Goal: Task Accomplishment & Management: Use online tool/utility

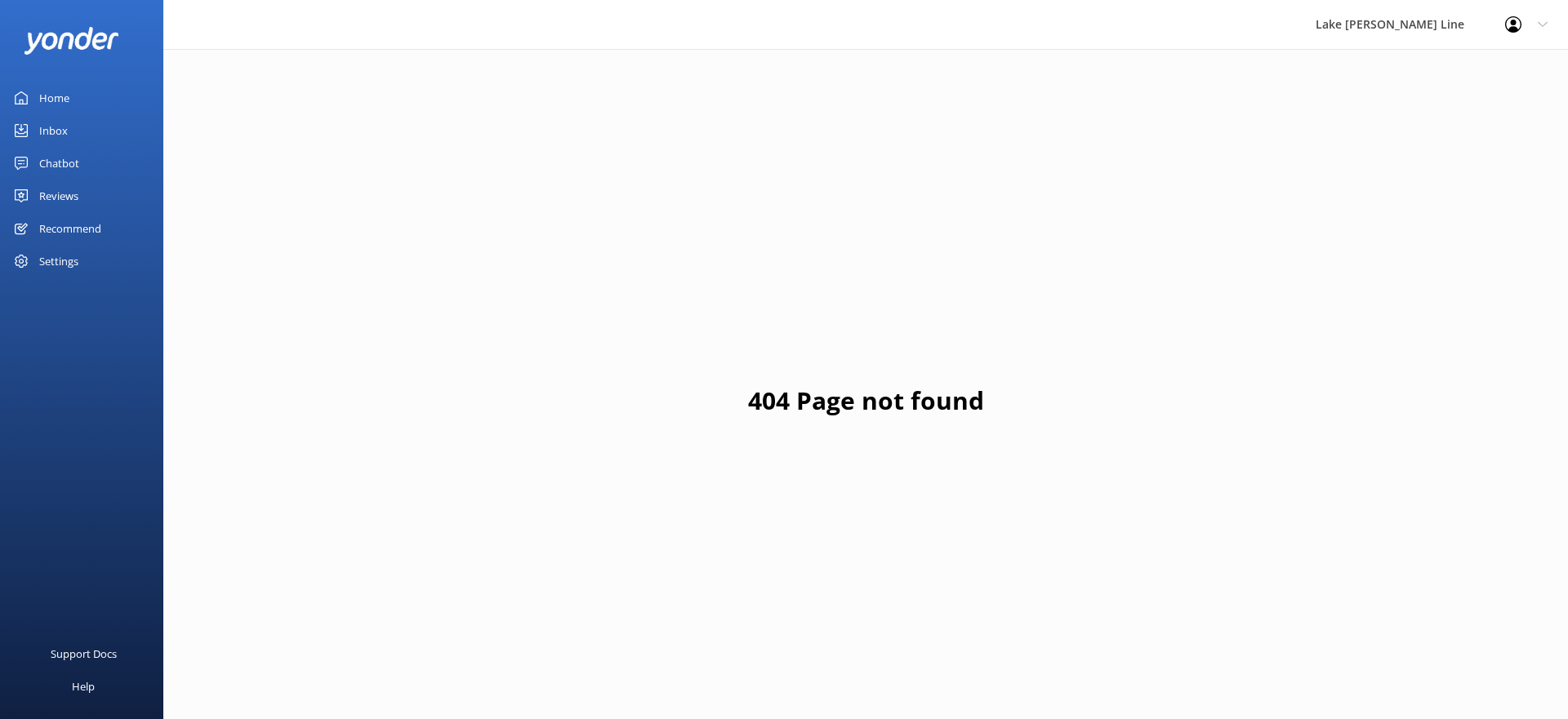
click at [92, 160] on link "Chatbot" at bounding box center [81, 162] width 163 height 32
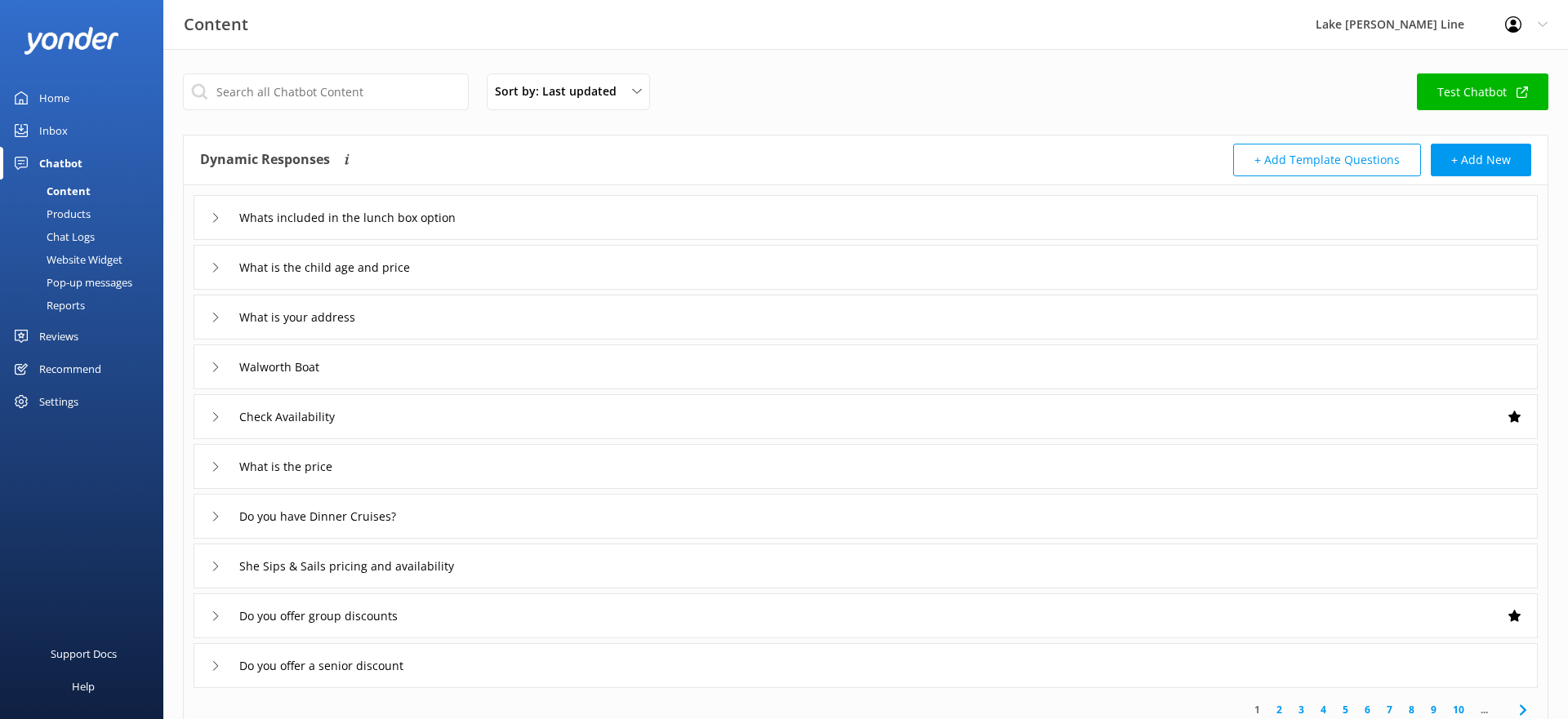
click at [81, 240] on div "Chat Logs" at bounding box center [52, 236] width 85 height 23
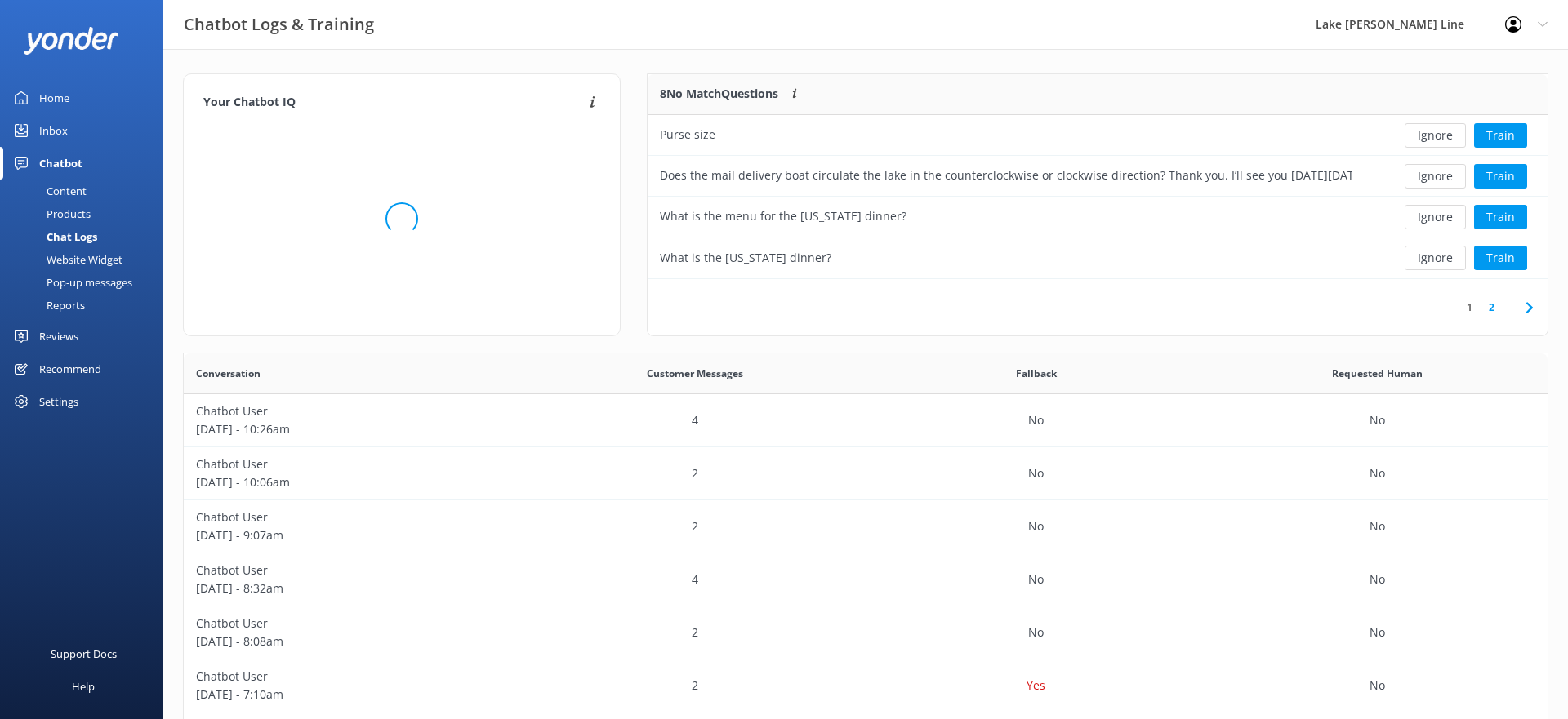
scroll to position [572, 1364]
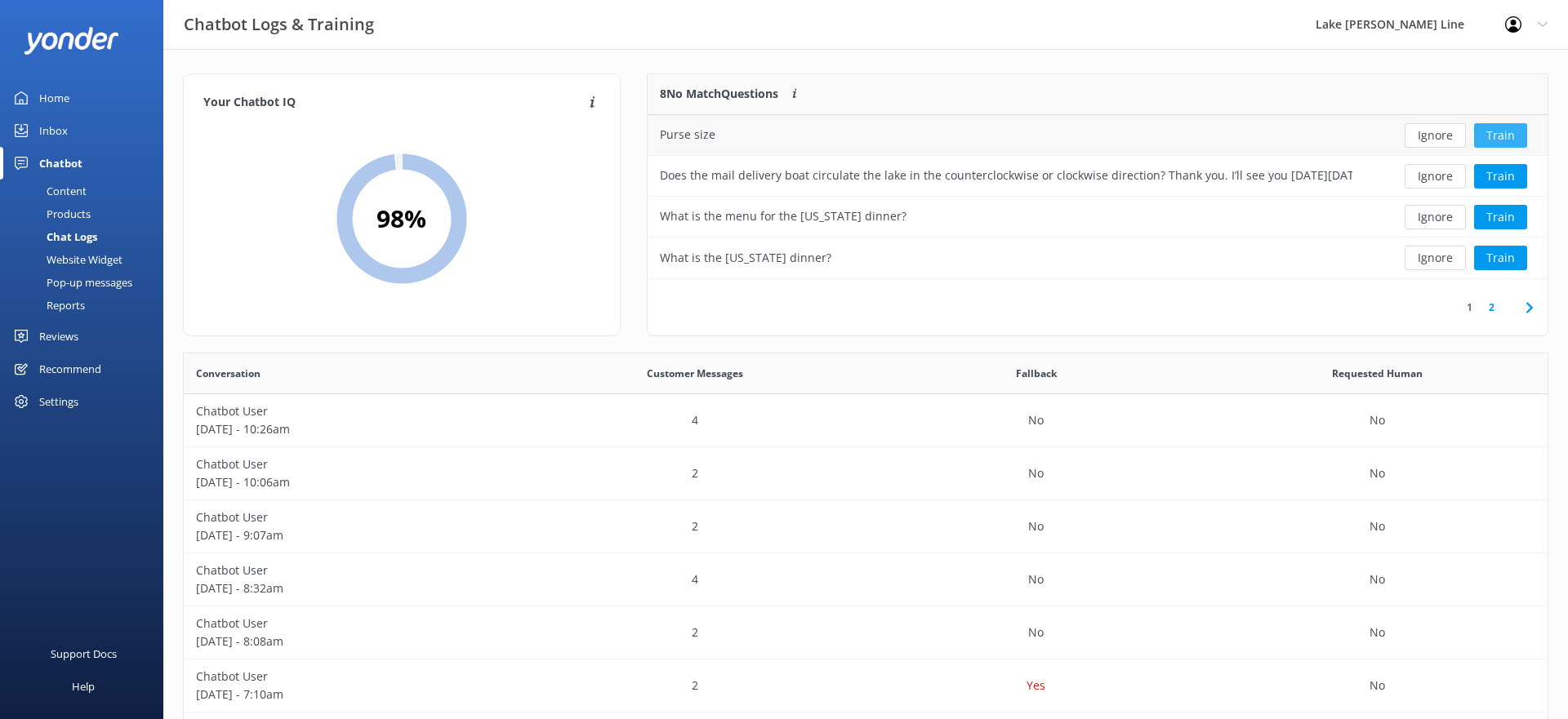
click at [1489, 129] on button "Train" at bounding box center [1501, 135] width 53 height 24
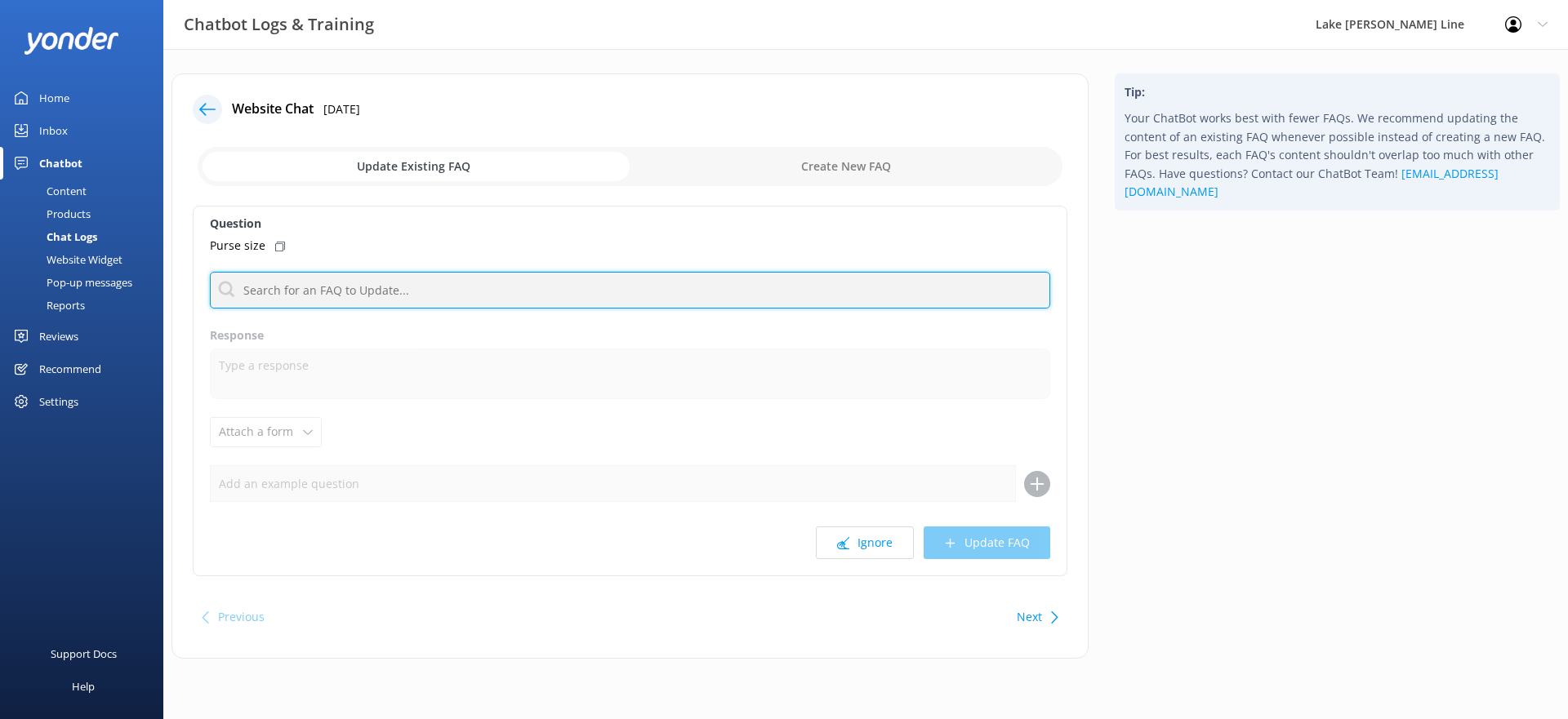
click at [402, 284] on input "text" at bounding box center [629, 291] width 841 height 37
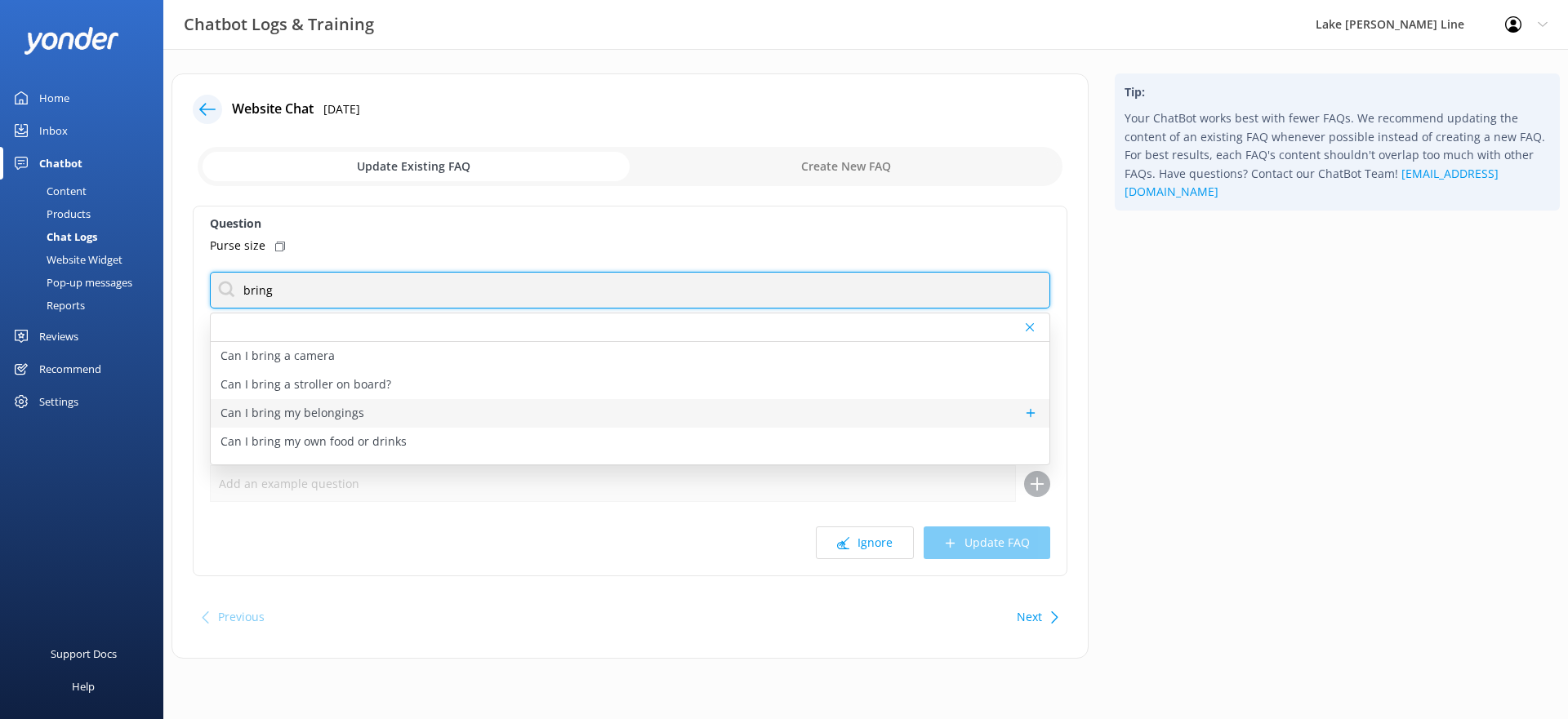
type input "bring"
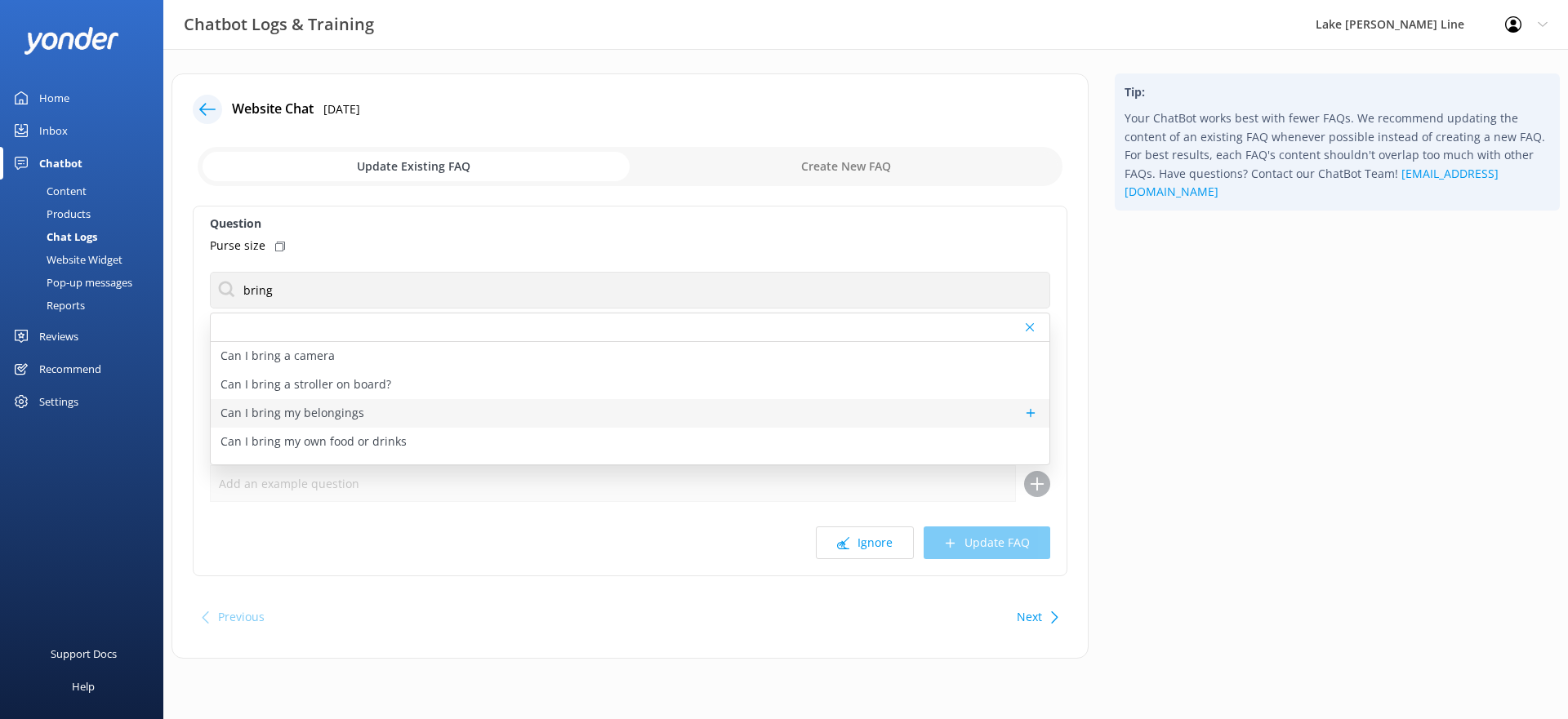
click at [397, 407] on div "Can I bring my belongings" at bounding box center [629, 413] width 839 height 29
type textarea "You can carry on your purse or backpack to keep near you. You can bring your st…"
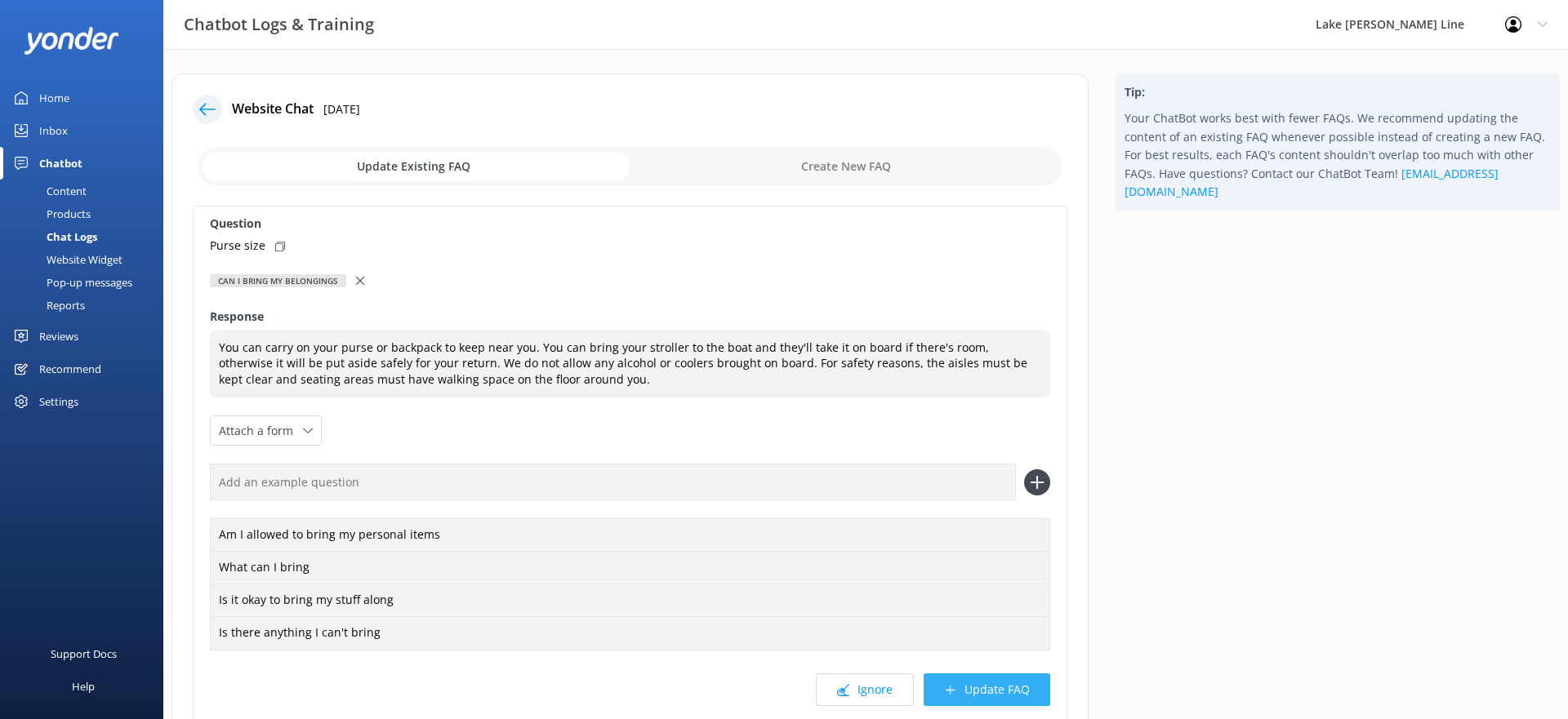
click at [971, 677] on button "Update FAQ" at bounding box center [987, 689] width 127 height 32
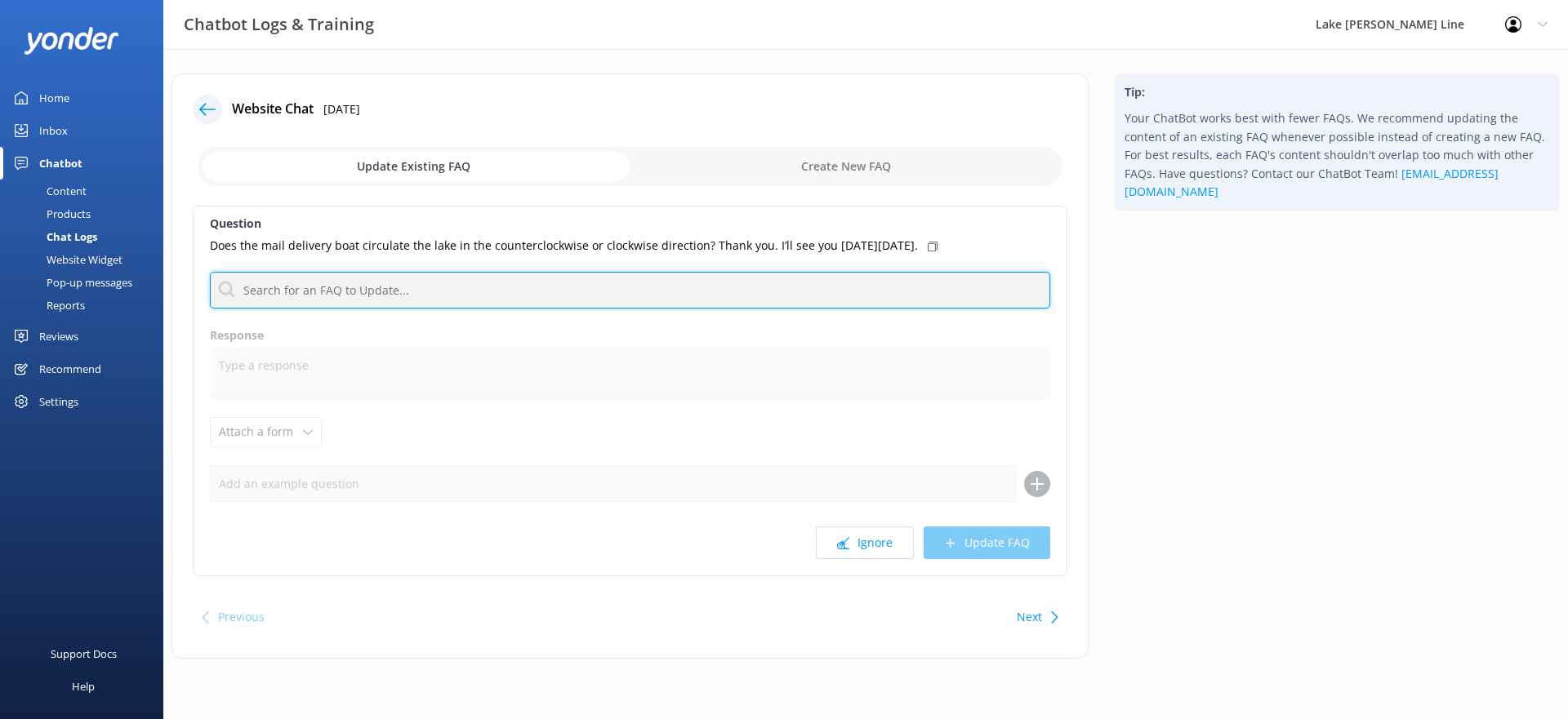
click at [367, 277] on input "text" at bounding box center [629, 291] width 841 height 37
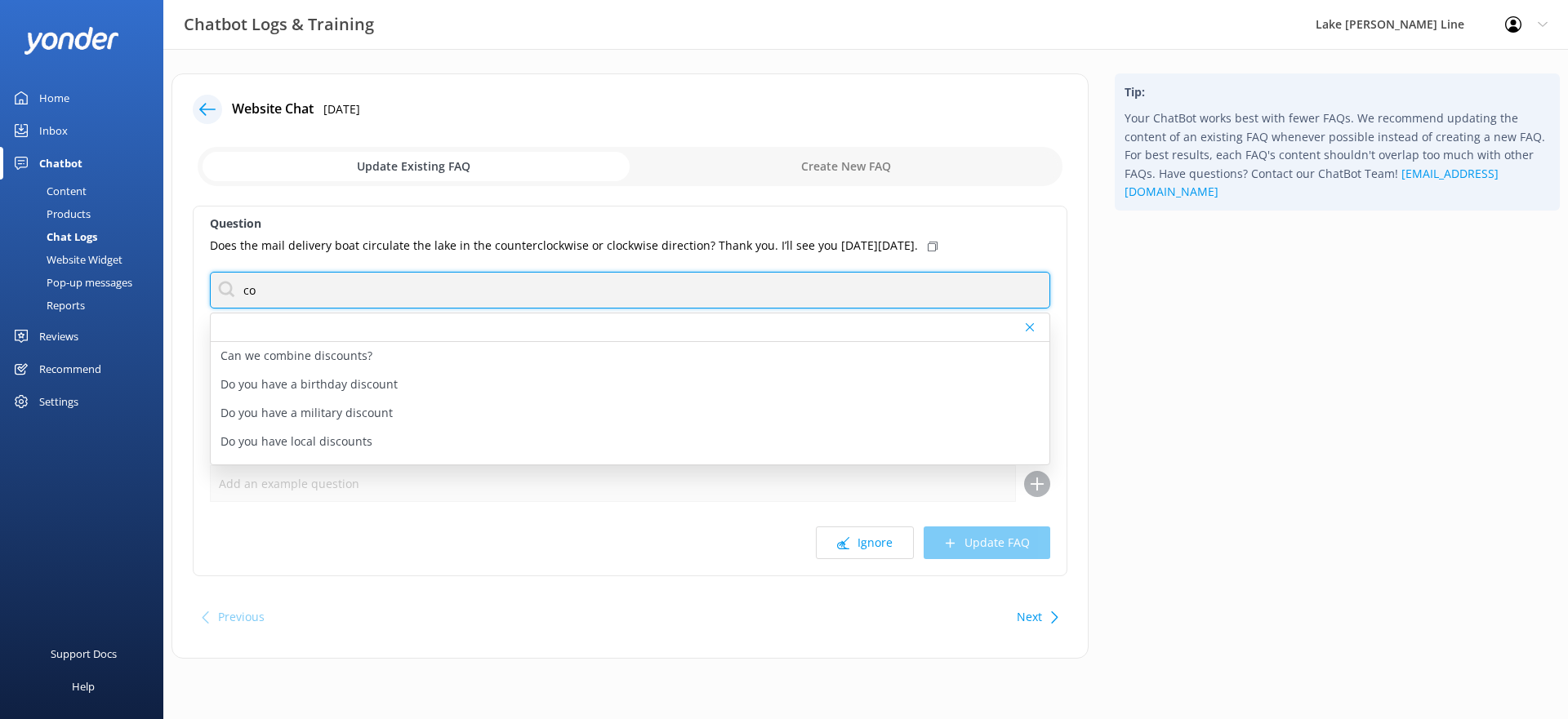
type input "c"
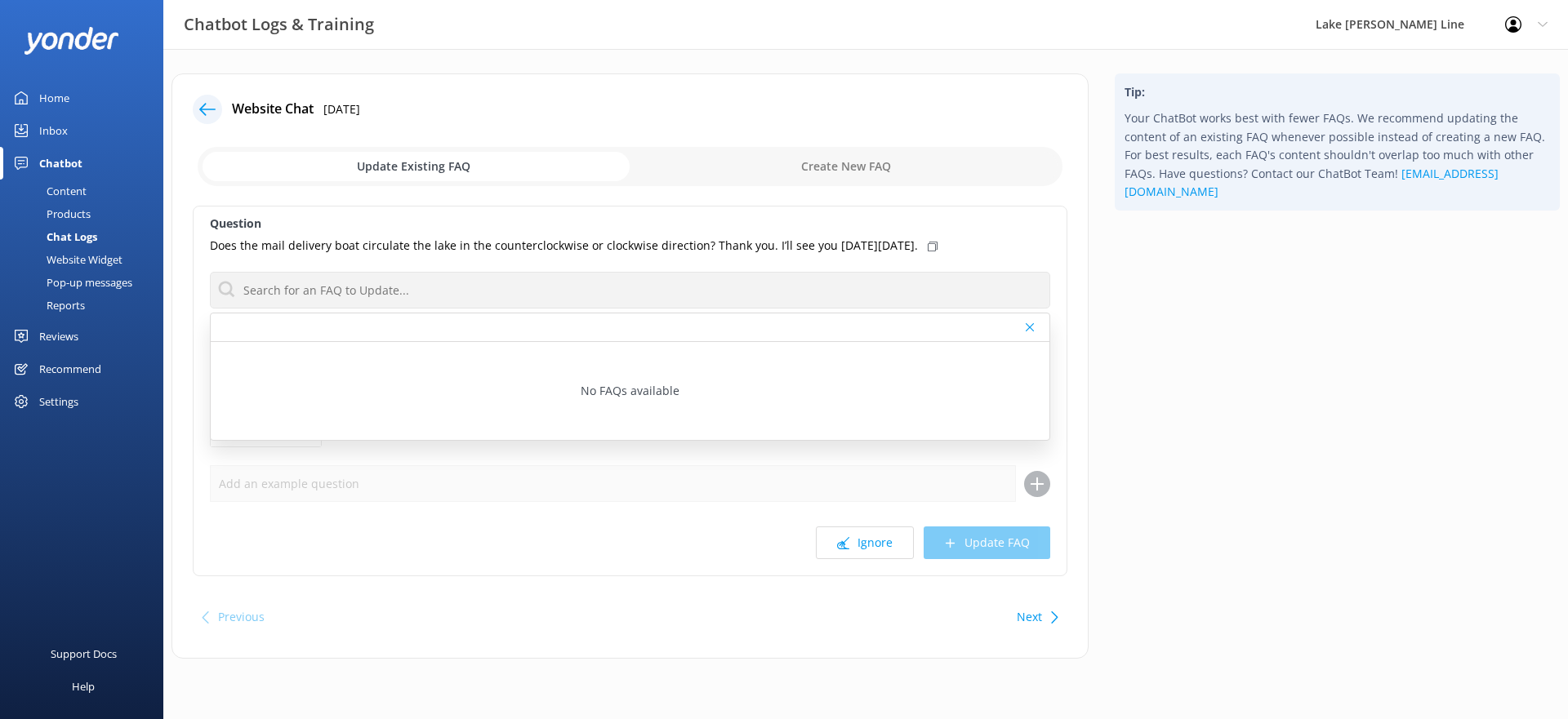
click at [1139, 464] on div "Tip: Your ChatBot works best with fewer FAQs. We recommend updating the content…" at bounding box center [1338, 373] width 471 height 601
click at [862, 551] on button "Ignore" at bounding box center [865, 542] width 98 height 32
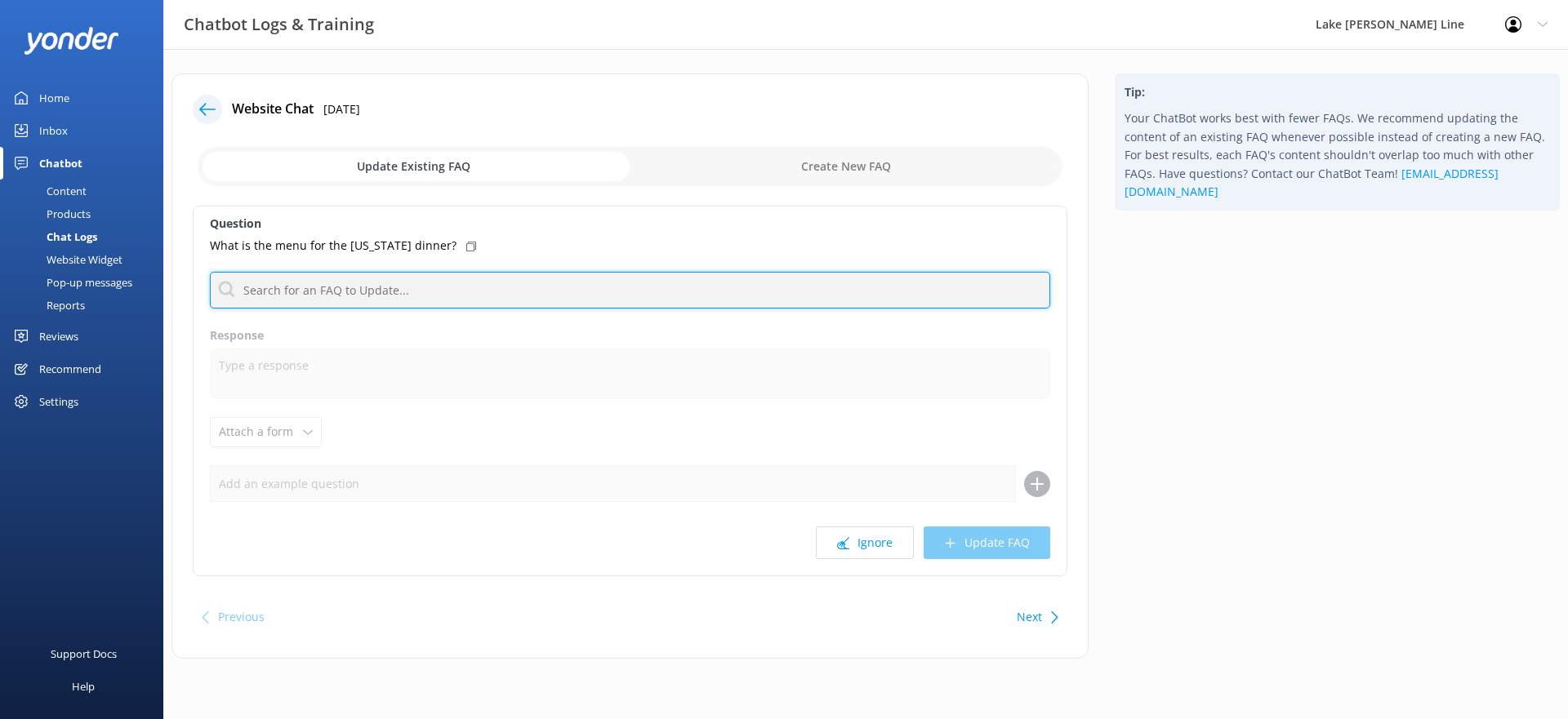
click at [504, 282] on input "text" at bounding box center [629, 291] width 841 height 37
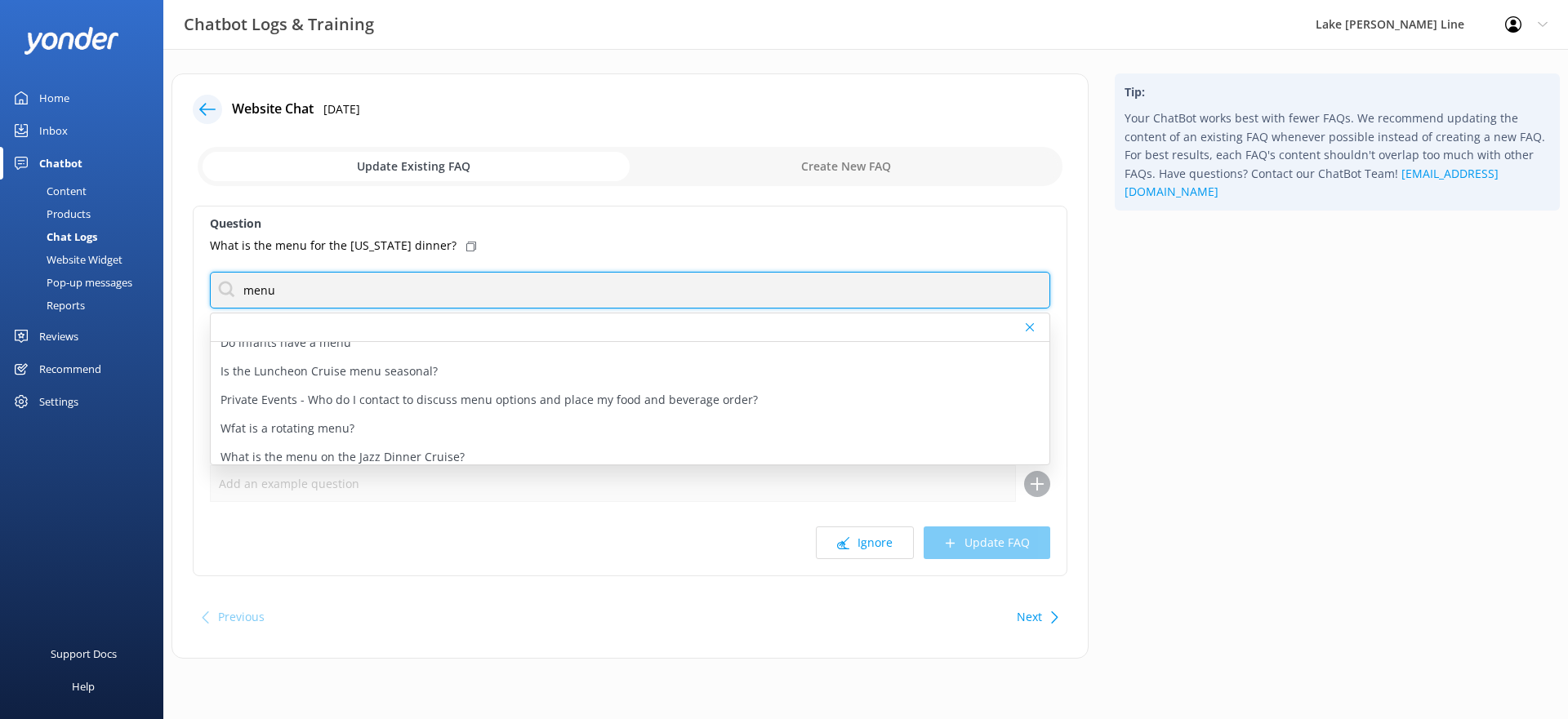
scroll to position [106, 0]
type input "menu"
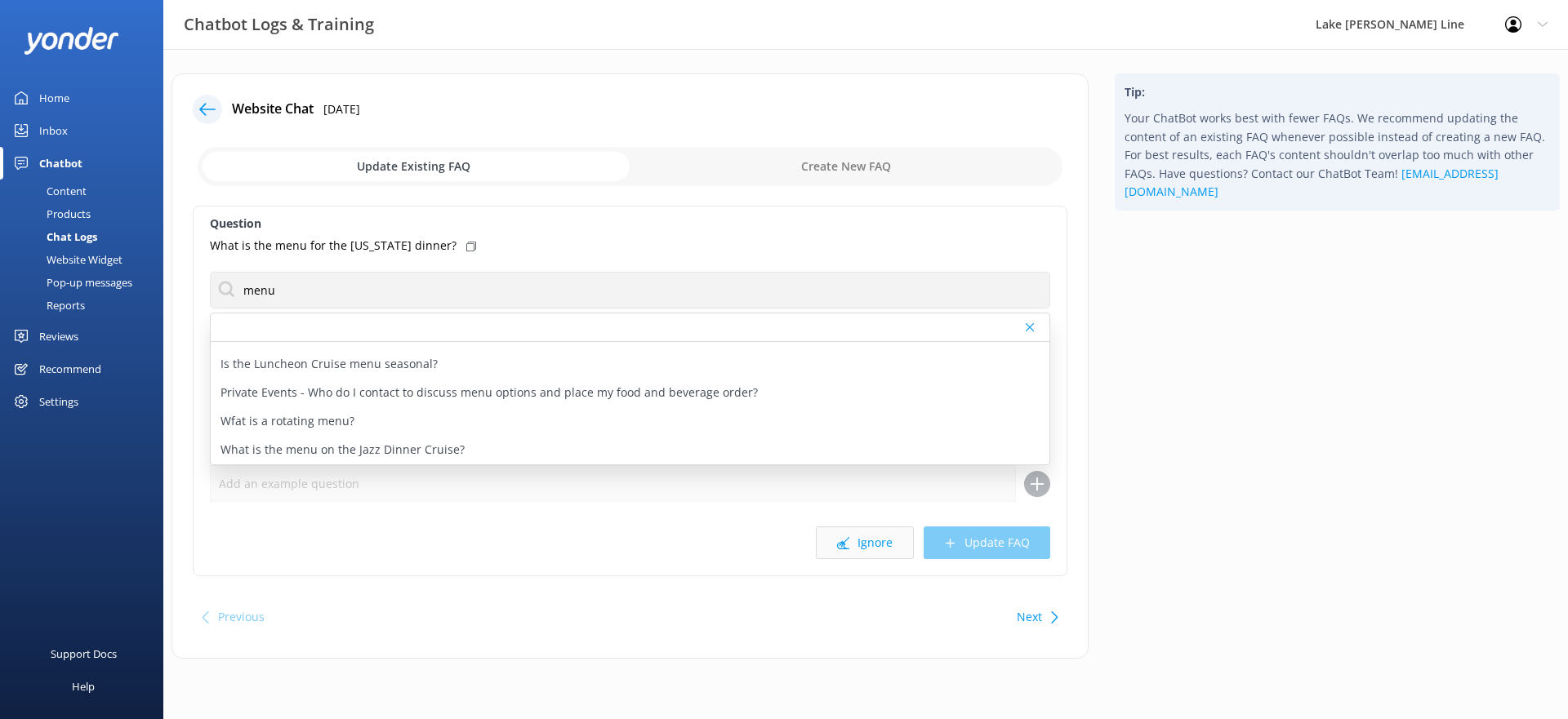
click at [891, 549] on button "Ignore" at bounding box center [865, 542] width 98 height 32
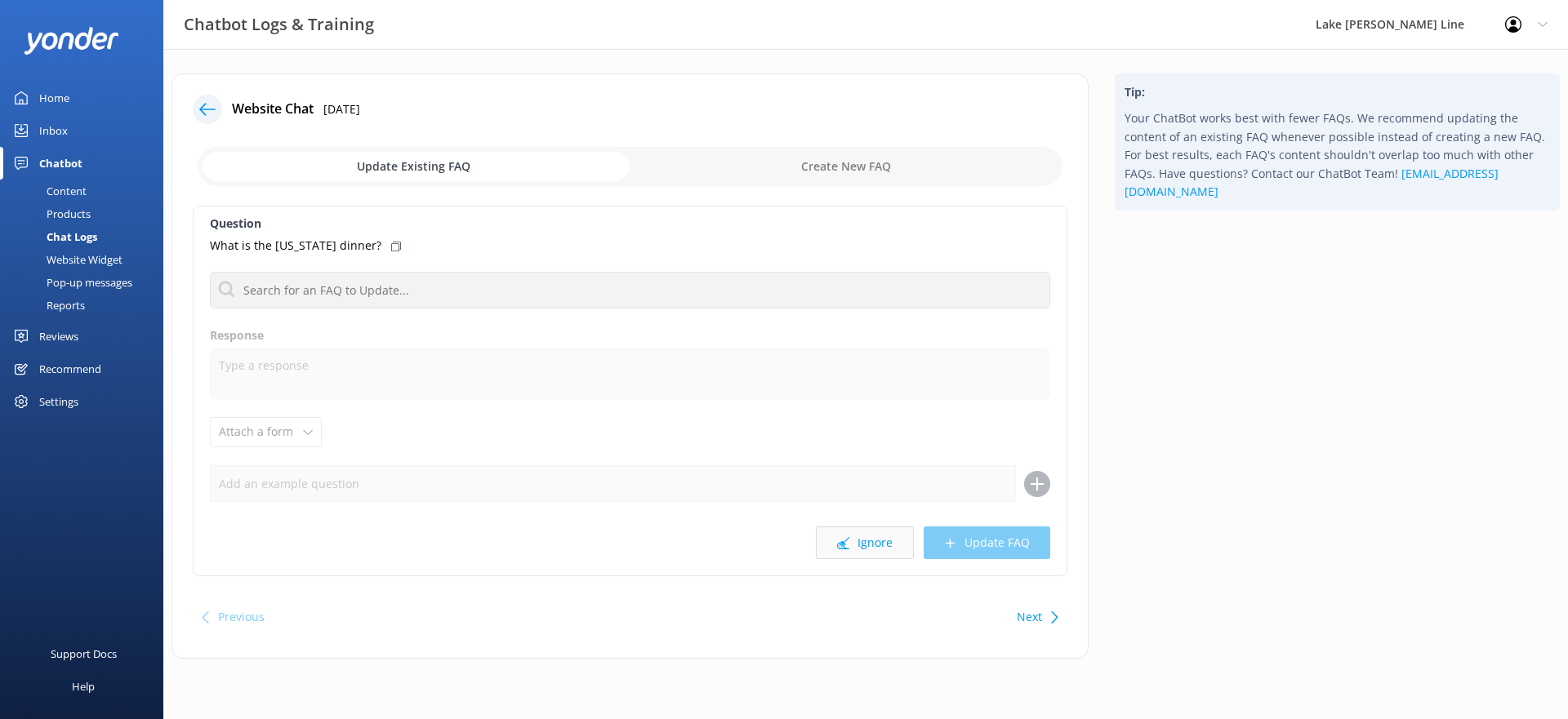
click at [898, 533] on button "Ignore" at bounding box center [865, 542] width 98 height 32
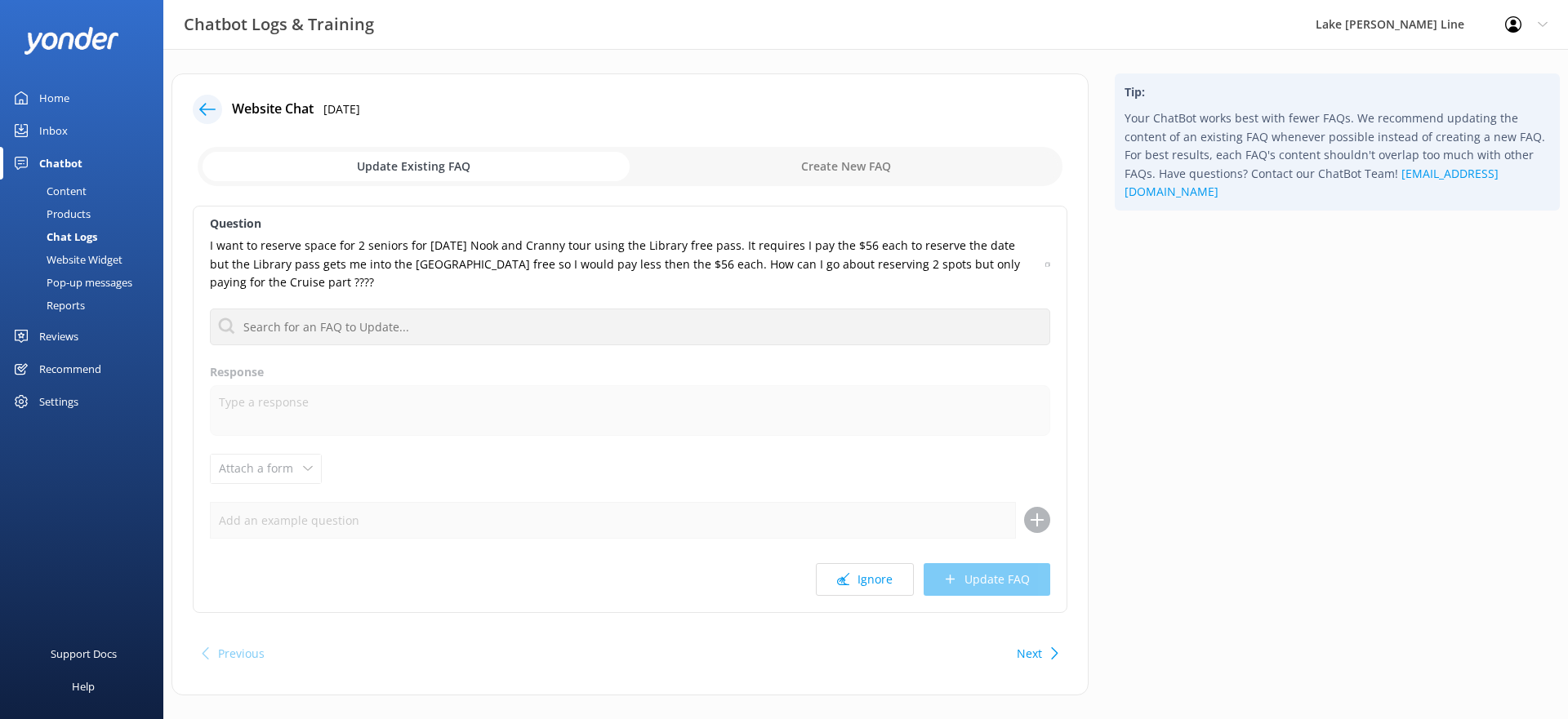
click at [196, 107] on div at bounding box center [208, 110] width 30 height 30
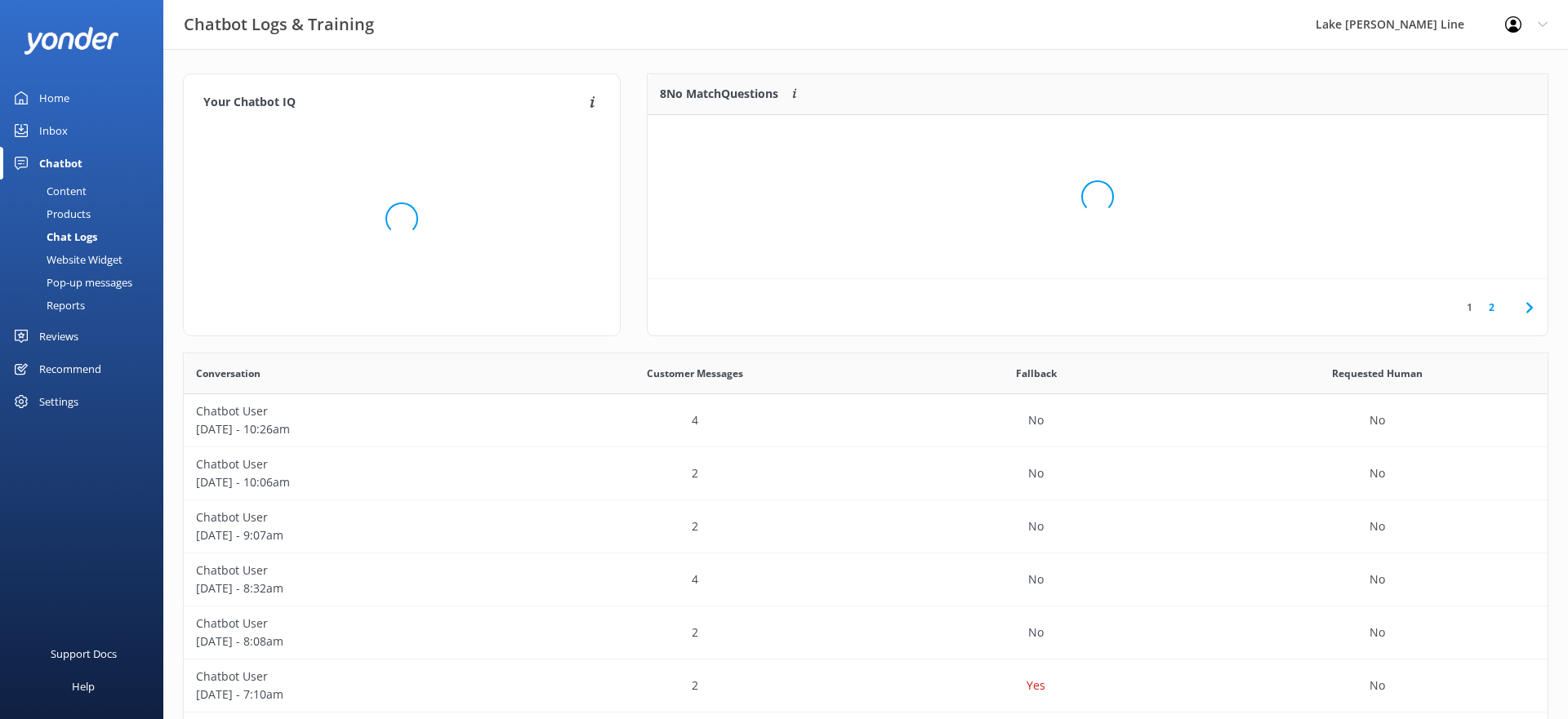
scroll to position [164, 900]
